Goal: Transaction & Acquisition: Purchase product/service

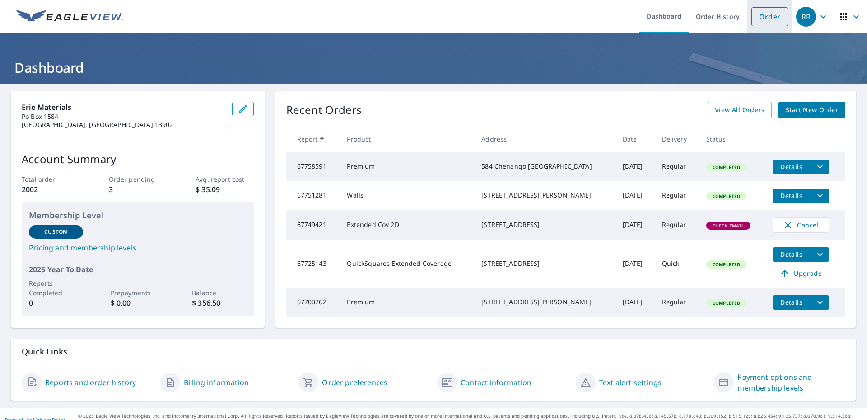
click at [760, 15] on link "Order" at bounding box center [770, 16] width 37 height 19
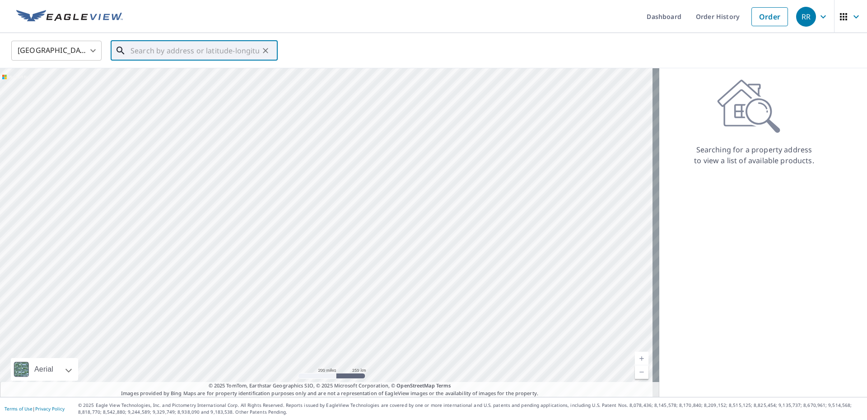
click at [154, 52] on input "text" at bounding box center [195, 50] width 129 height 25
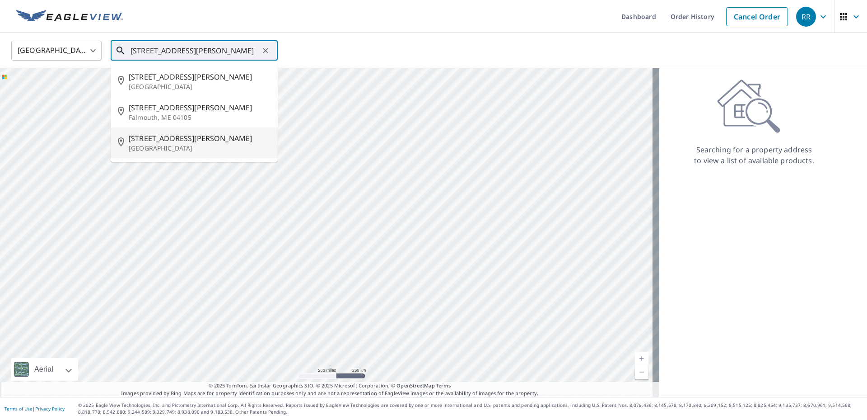
click at [168, 145] on p "[GEOGRAPHIC_DATA]" at bounding box center [200, 148] width 142 height 9
type input "[STREET_ADDRESS][PERSON_NAME]"
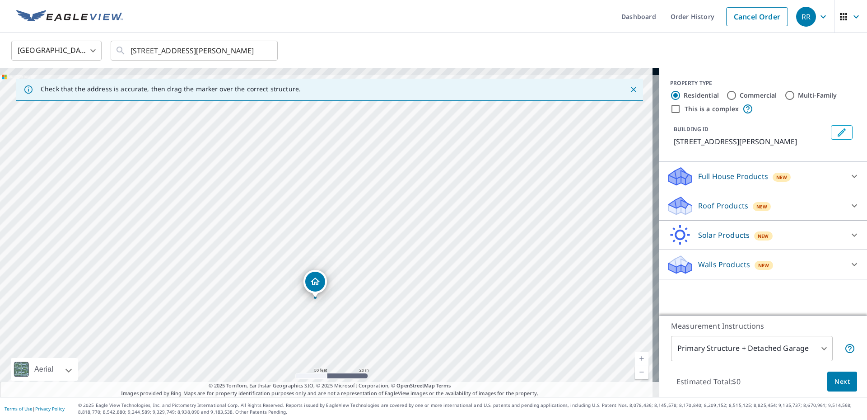
drag, startPoint x: 422, startPoint y: 162, endPoint x: 386, endPoint y: 319, distance: 161.3
click at [384, 319] on div "[STREET_ADDRESS][PERSON_NAME]" at bounding box center [330, 232] width 660 height 328
drag, startPoint x: 449, startPoint y: 164, endPoint x: 440, endPoint y: 345, distance: 181.8
click at [440, 345] on div "[STREET_ADDRESS][PERSON_NAME]" at bounding box center [330, 232] width 660 height 328
drag, startPoint x: 407, startPoint y: 308, endPoint x: 398, endPoint y: 196, distance: 111.9
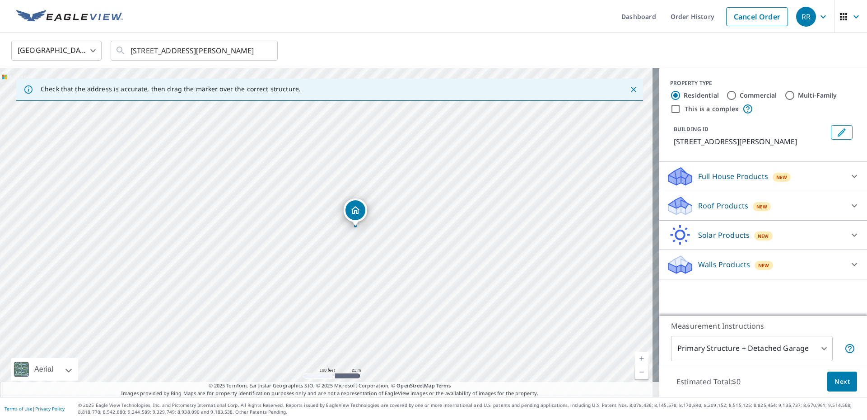
click at [398, 196] on div "[STREET_ADDRESS][PERSON_NAME]" at bounding box center [330, 232] width 660 height 328
click at [852, 176] on icon at bounding box center [854, 176] width 5 height 3
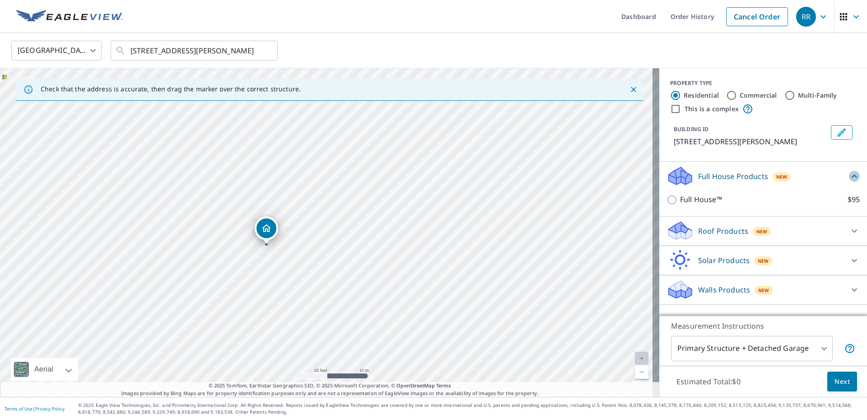
click at [849, 173] on icon at bounding box center [854, 176] width 11 height 11
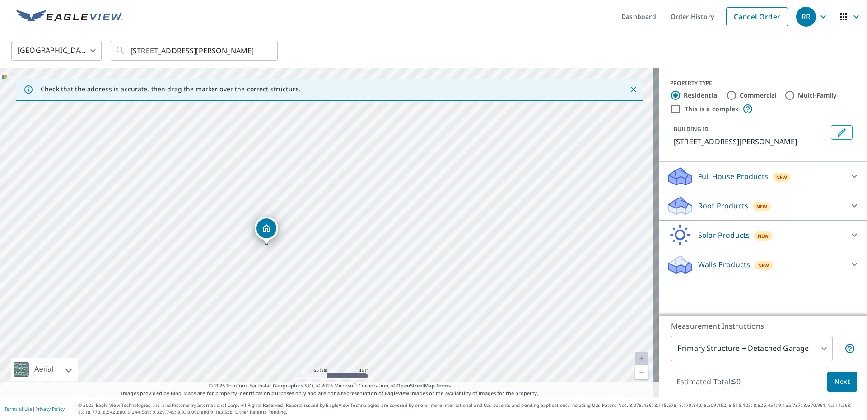
click at [725, 206] on p "Roof Products" at bounding box center [723, 205] width 50 height 11
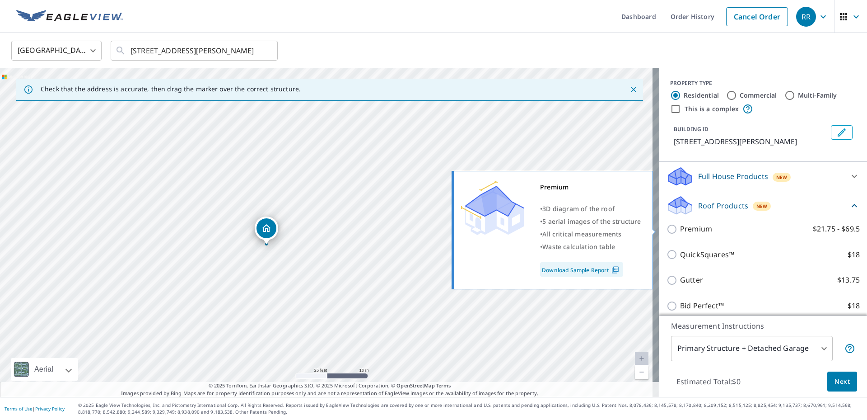
click at [667, 229] on input "Premium $21.75 - $69.5" at bounding box center [674, 229] width 14 height 11
checkbox input "true"
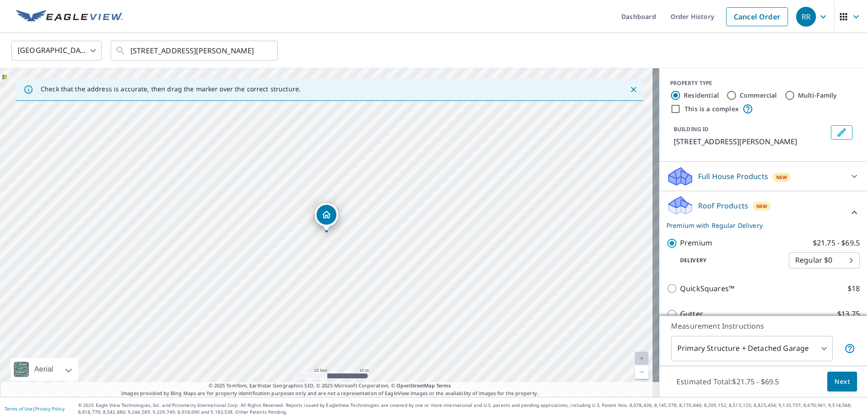
click at [789, 210] on div "Roof Products New Premium with Regular Delivery" at bounding box center [758, 212] width 182 height 35
click at [810, 271] on div "Walls Products New" at bounding box center [755, 277] width 177 height 21
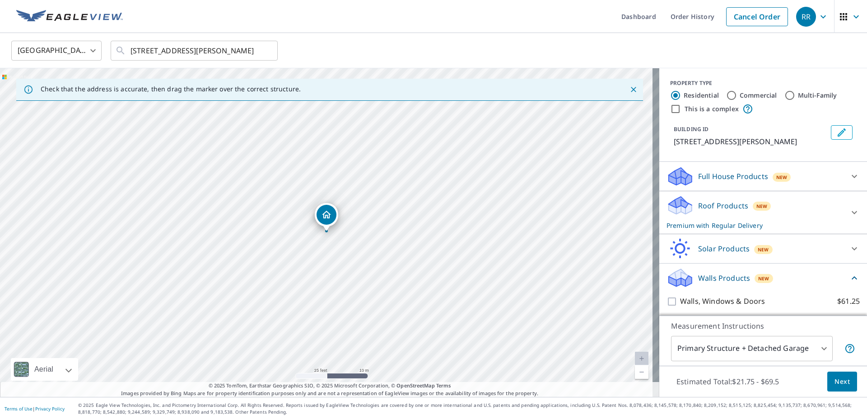
scroll to position [28, 0]
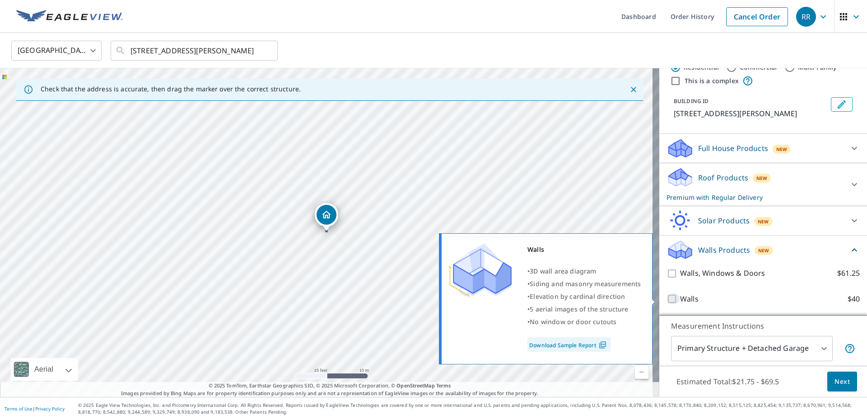
click at [667, 297] on input "Walls $40" at bounding box center [674, 298] width 14 height 11
checkbox input "true"
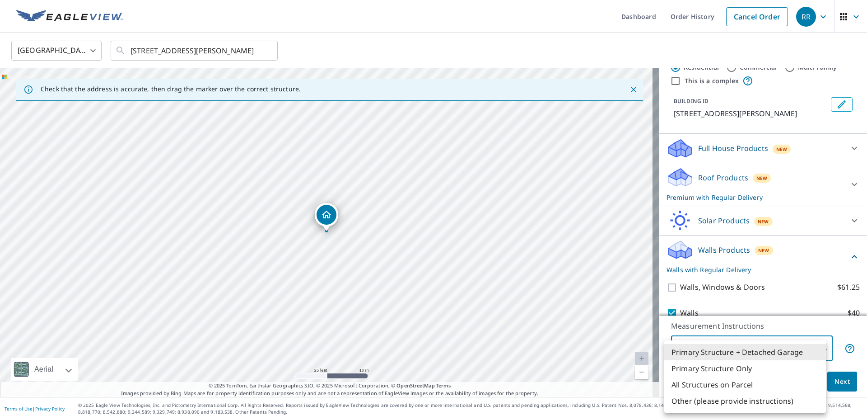
click at [817, 347] on body "RR RR Dashboard Order History Cancel Order RR [GEOGRAPHIC_DATA] [GEOGRAPHIC_DAT…" at bounding box center [433, 210] width 867 height 420
click at [758, 366] on li "Primary Structure Only" at bounding box center [745, 368] width 162 height 16
type input "2"
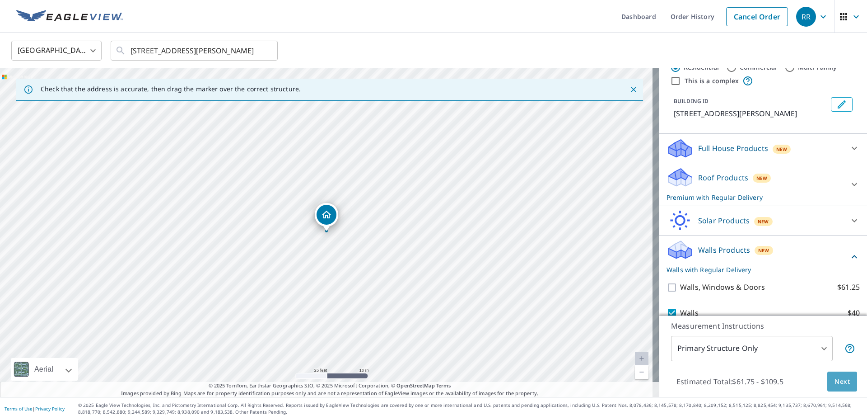
click at [835, 380] on span "Next" at bounding box center [842, 381] width 15 height 11
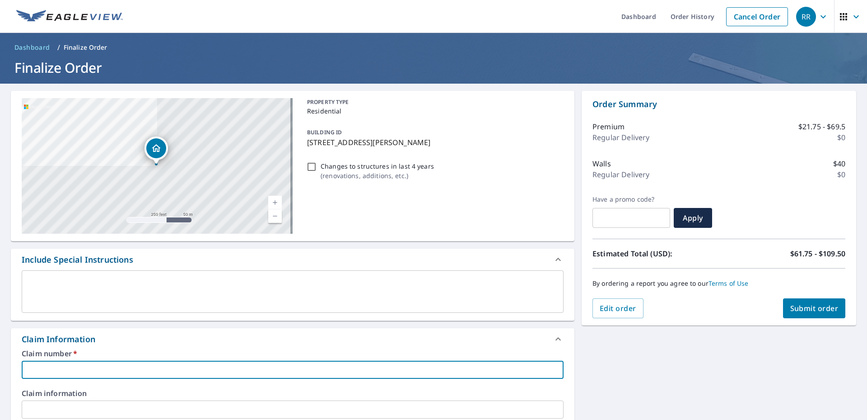
paste input "3599585"
type input "3599585"
checkbox input "true"
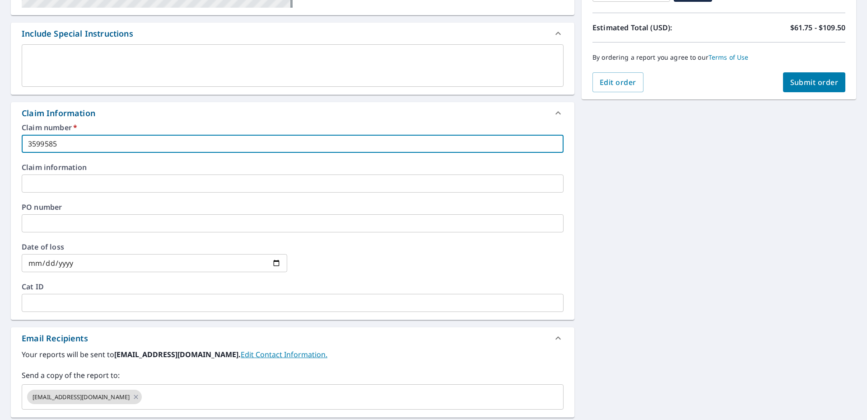
scroll to position [316, 0]
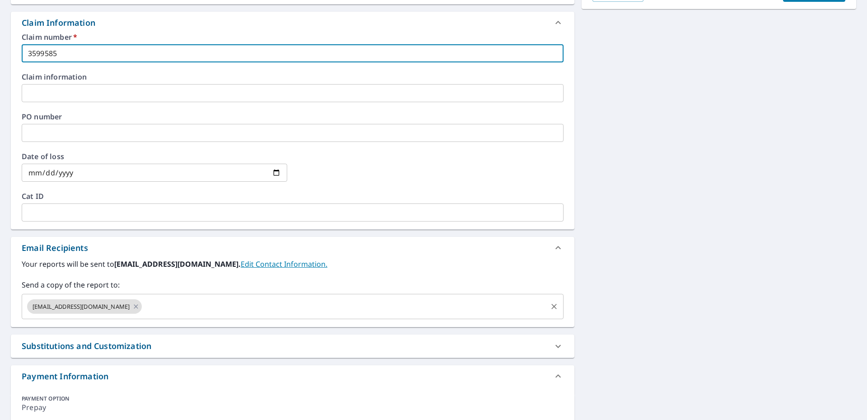
type input "3599585"
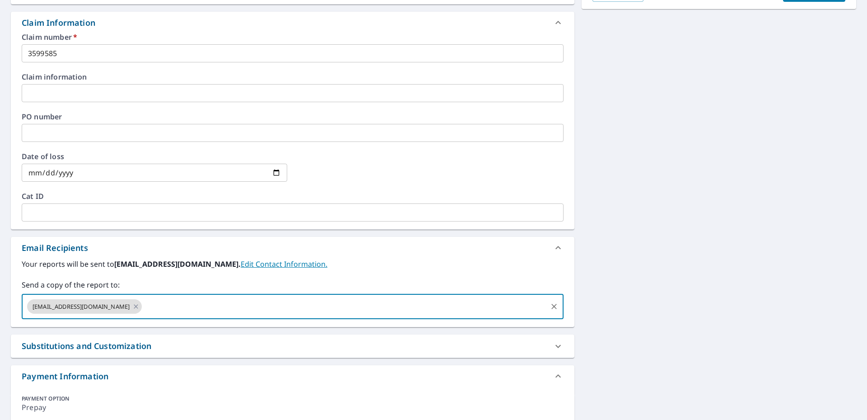
drag, startPoint x: 131, startPoint y: 304, endPoint x: 142, endPoint y: 311, distance: 13.2
click at [143, 305] on input "text" at bounding box center [344, 306] width 403 height 17
type input "[EMAIL_ADDRESS][DOMAIN_NAME]"
click at [132, 306] on icon at bounding box center [135, 306] width 7 height 10
checkbox input "true"
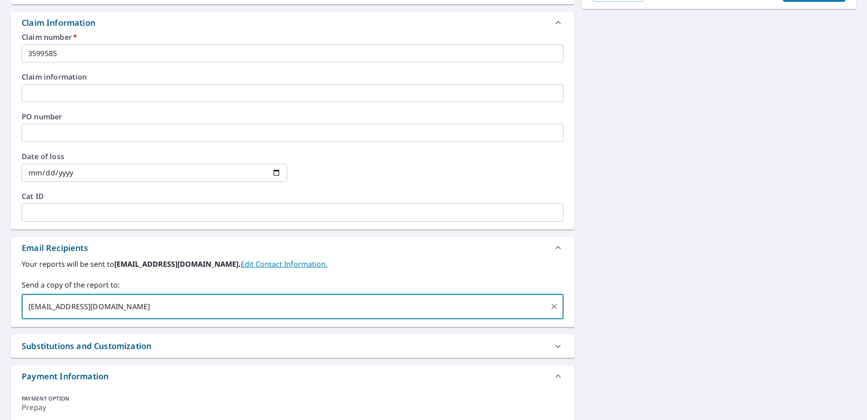
scroll to position [0, 0]
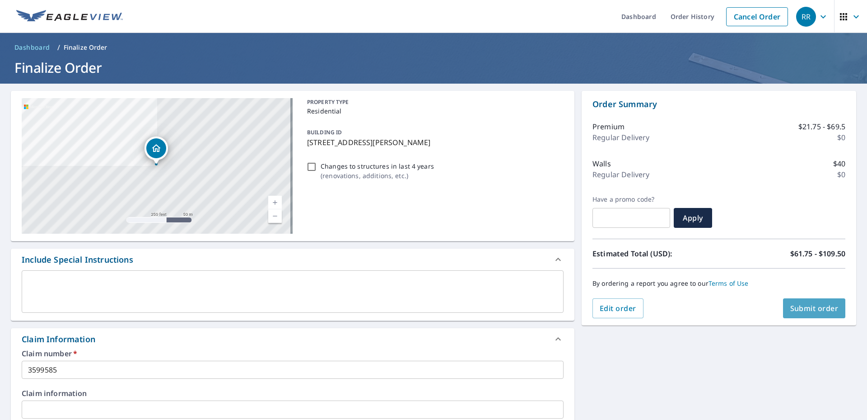
click at [803, 305] on span "Submit order" at bounding box center [815, 308] width 48 height 10
checkbox input "true"
